Goal: Transaction & Acquisition: Purchase product/service

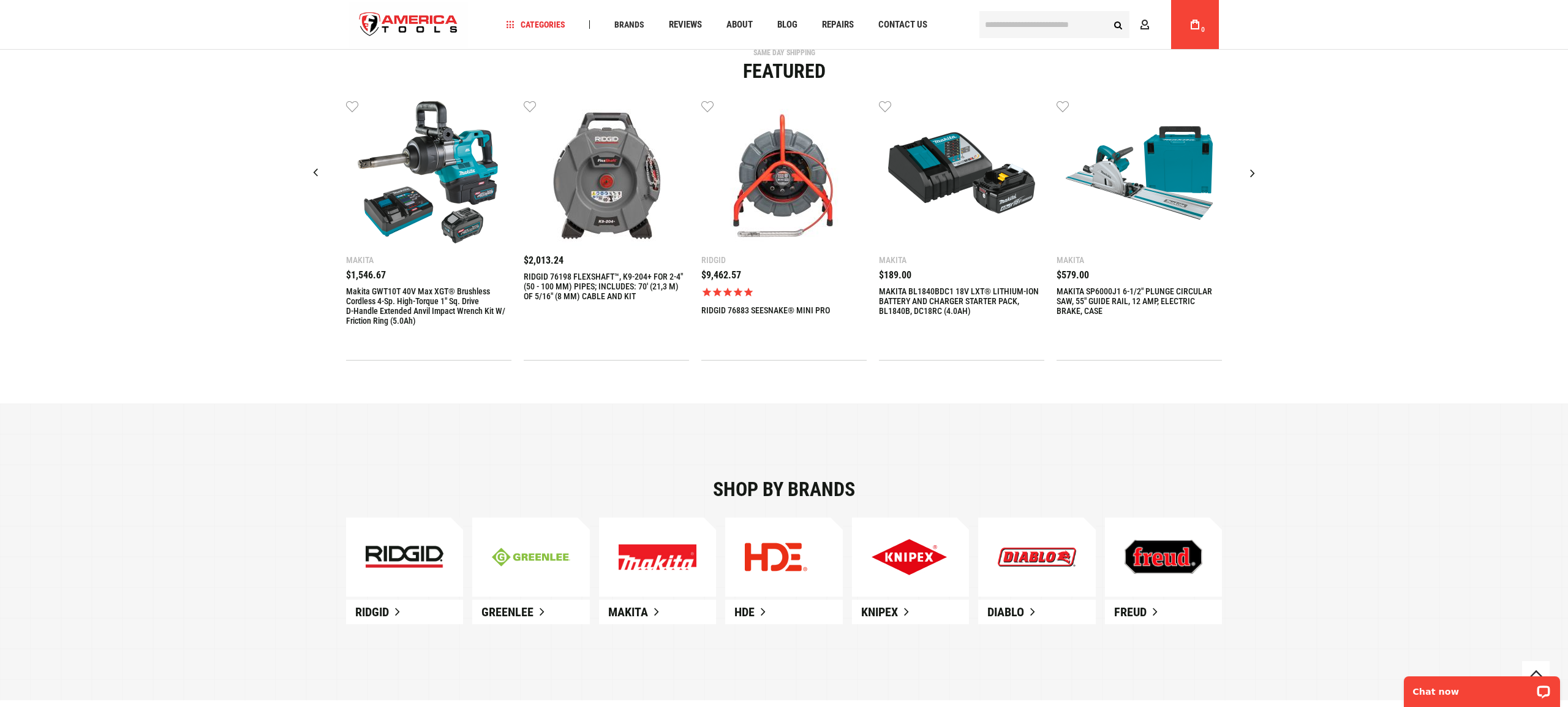
scroll to position [452, 0]
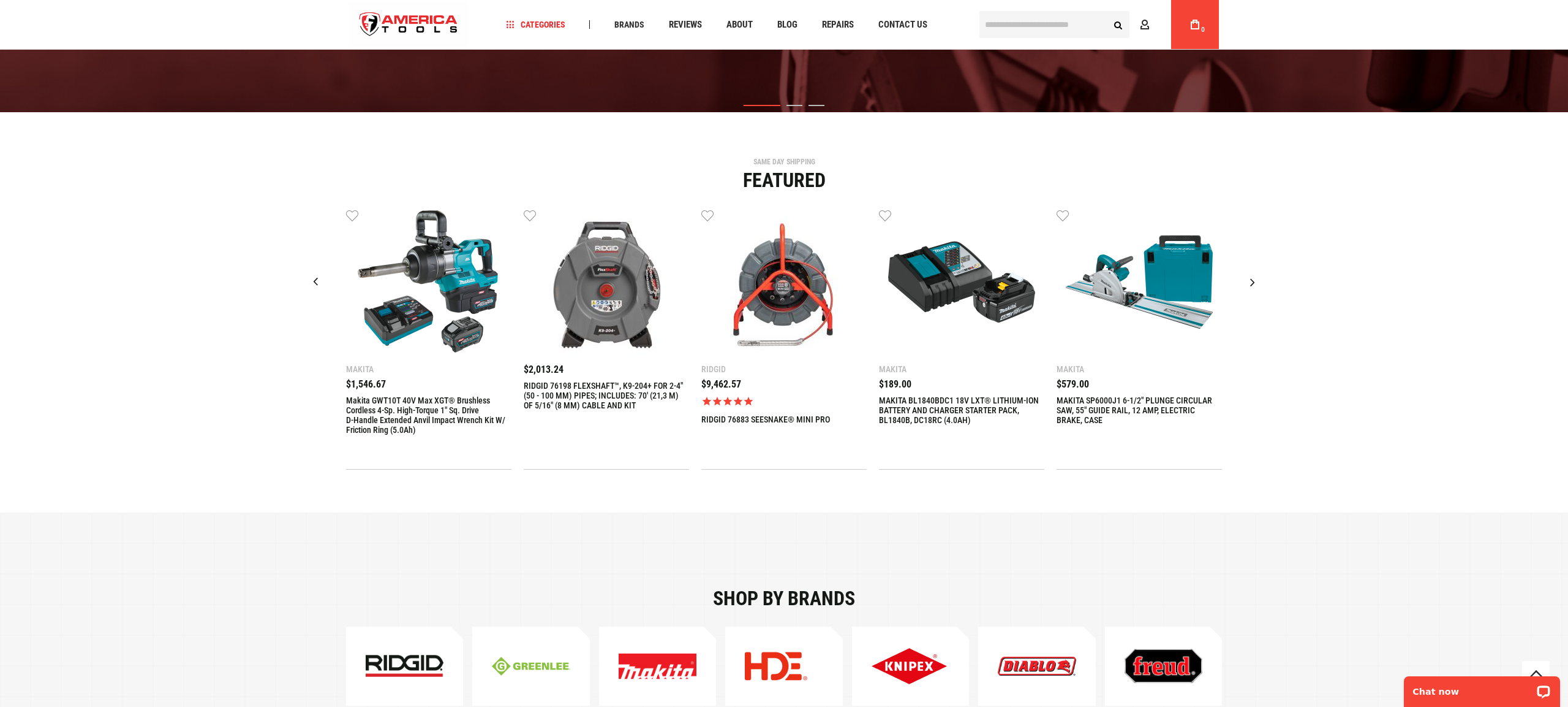
click at [780, 273] on img "3 / 9" at bounding box center [784, 282] width 147 height 147
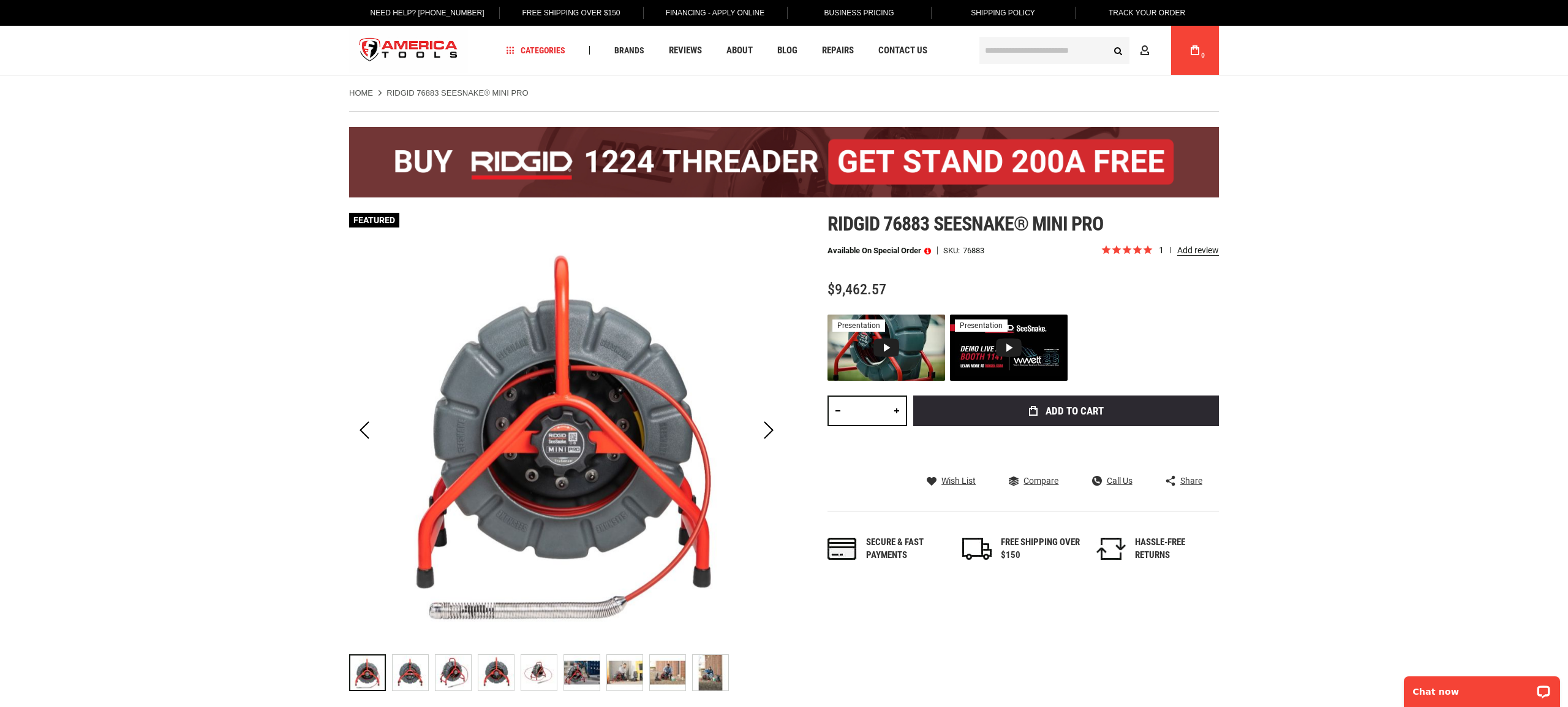
drag, startPoint x: 1391, startPoint y: 226, endPoint x: 903, endPoint y: 42, distance: 521.5
